Goal: Download file/media

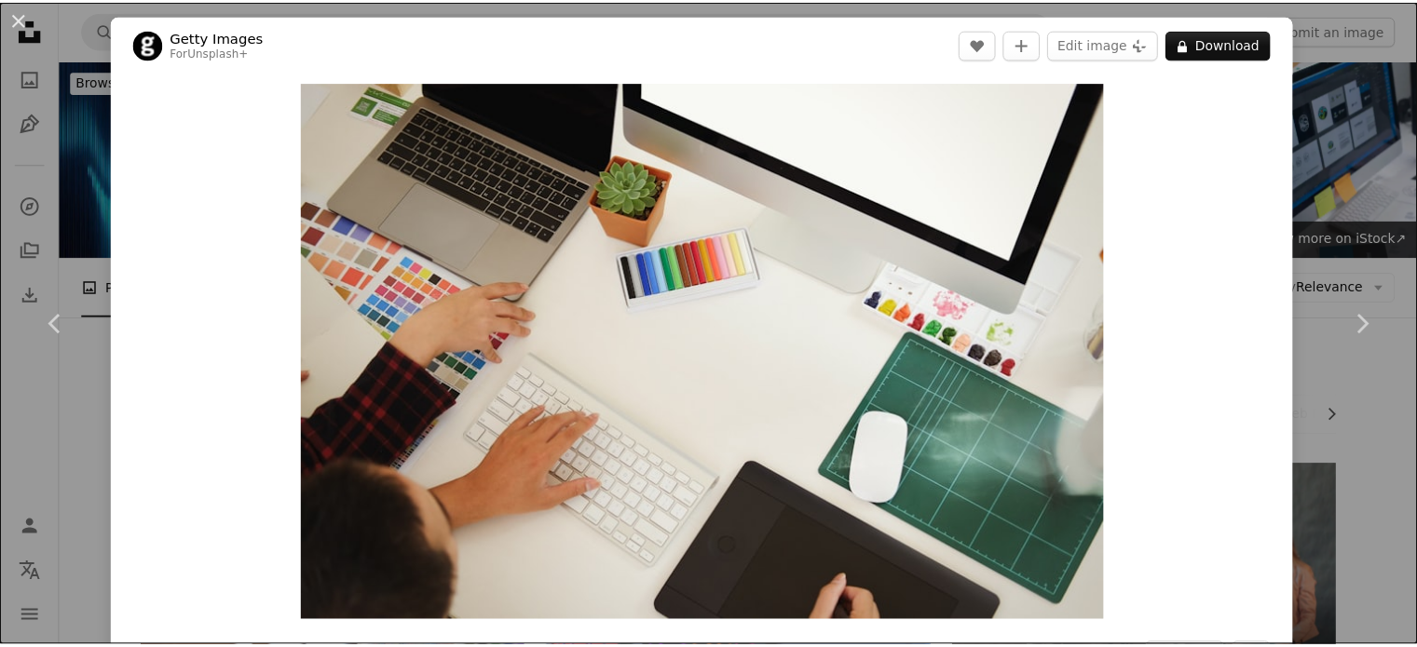
scroll to position [14437, 0]
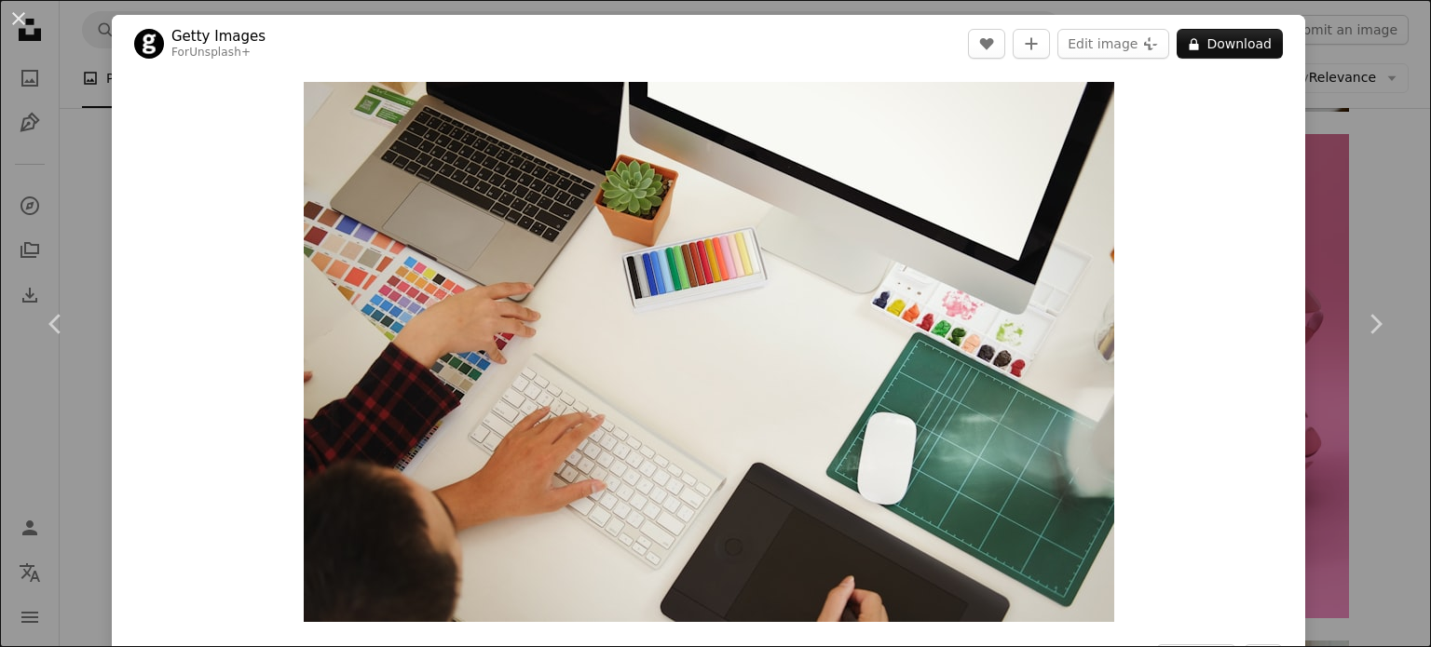
click at [1239, 53] on button "A lock Download" at bounding box center [1229, 44] width 106 height 30
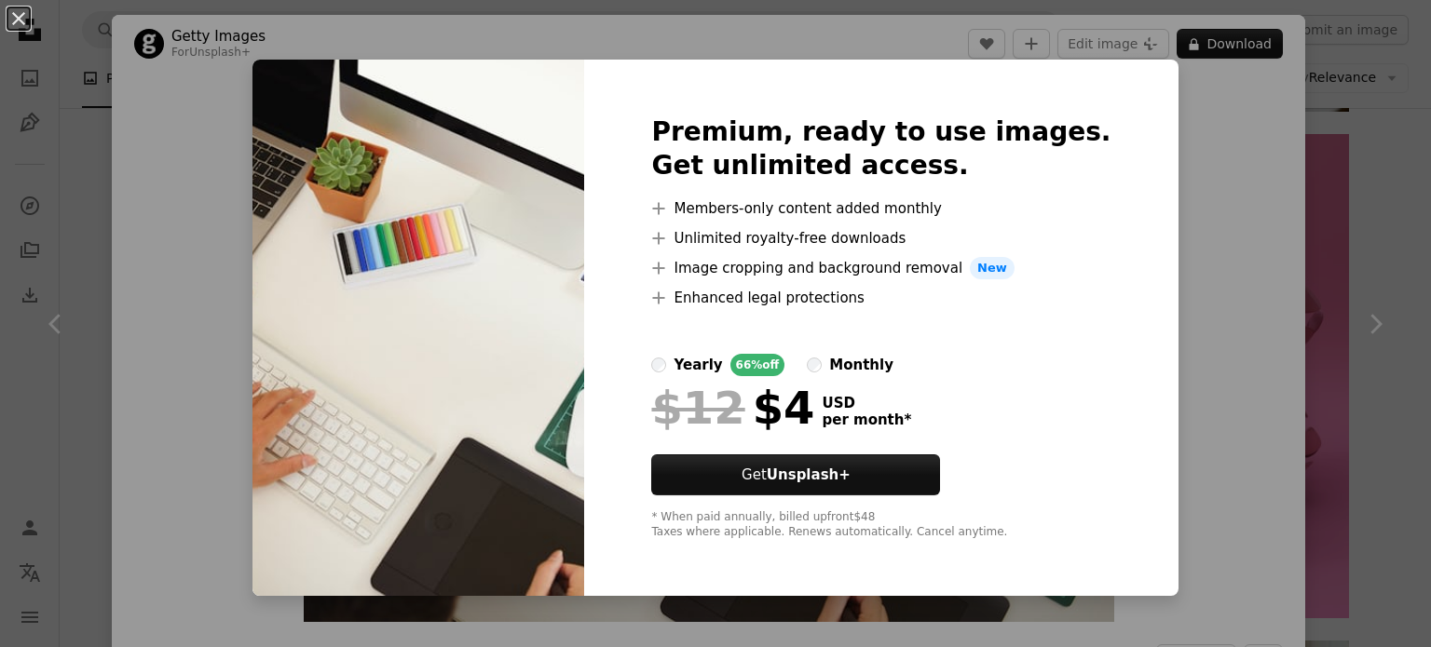
click at [1334, 223] on div "An X shape Premium, ready to use images. Get unlimited access. A plus sign Memb…" at bounding box center [715, 323] width 1431 height 647
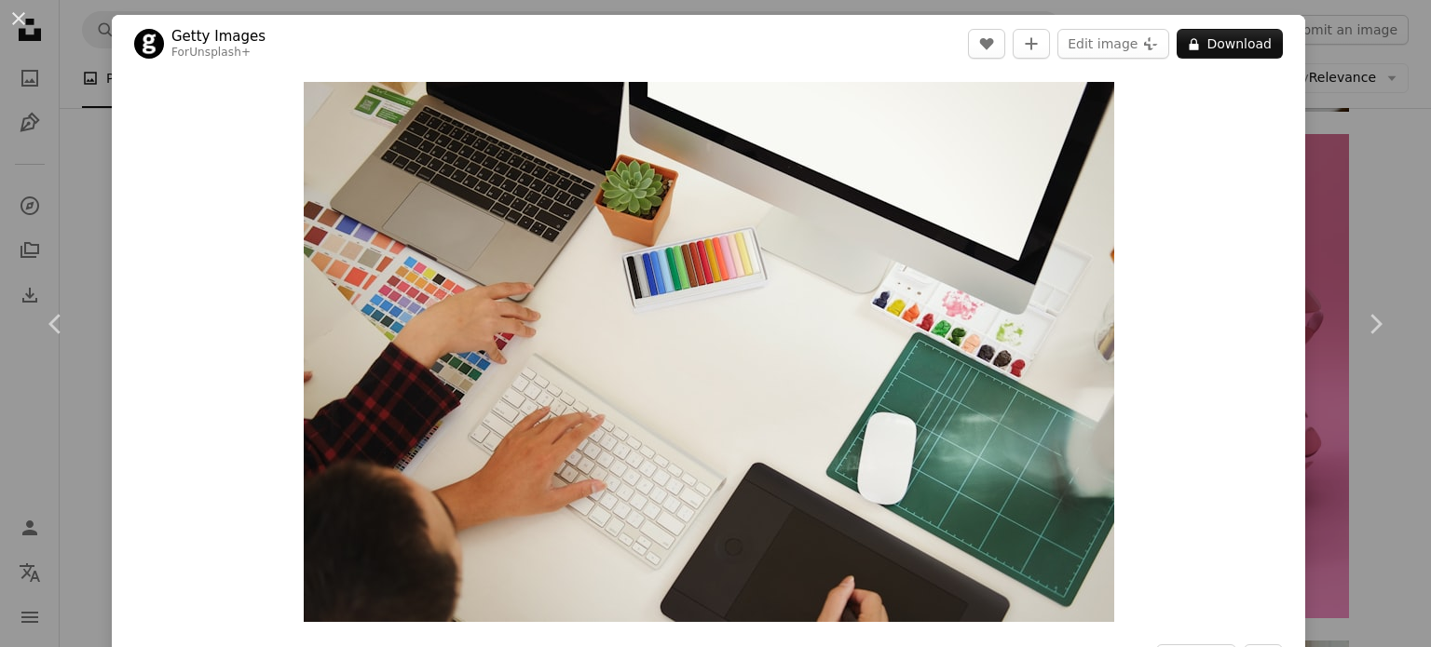
click at [1327, 122] on div "An X shape Chevron left Chevron right Getty Images For Unsplash+ A heart A plus…" at bounding box center [715, 323] width 1431 height 647
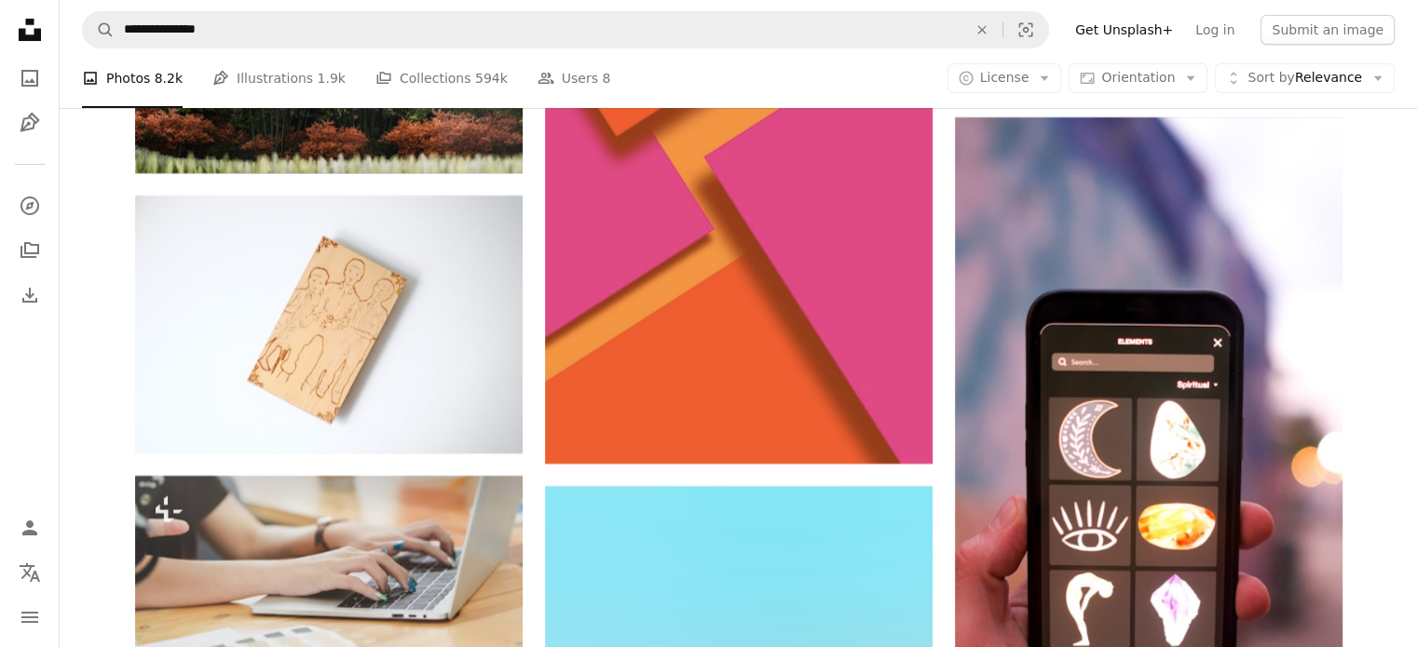
scroll to position [22075, 0]
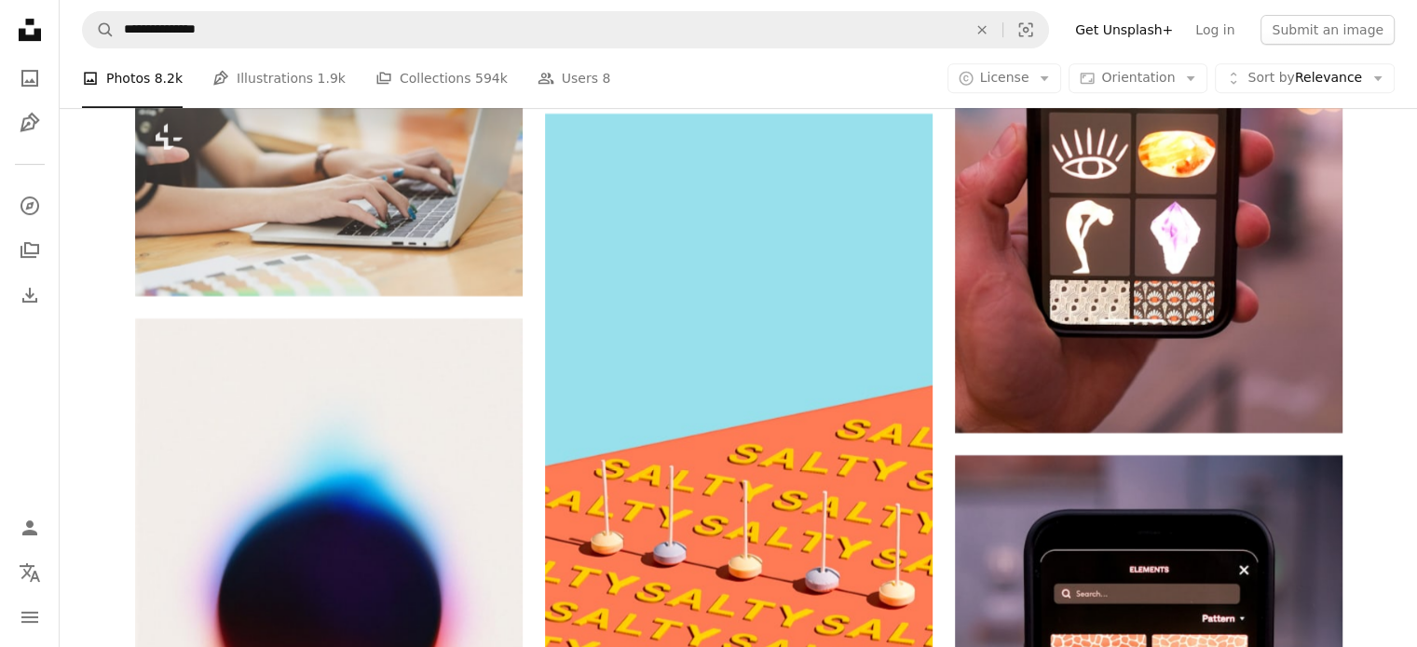
click at [30, 30] on icon "Unsplash logo Unsplash Home" at bounding box center [29, 29] width 37 height 37
